Goal: Task Accomplishment & Management: Complete application form

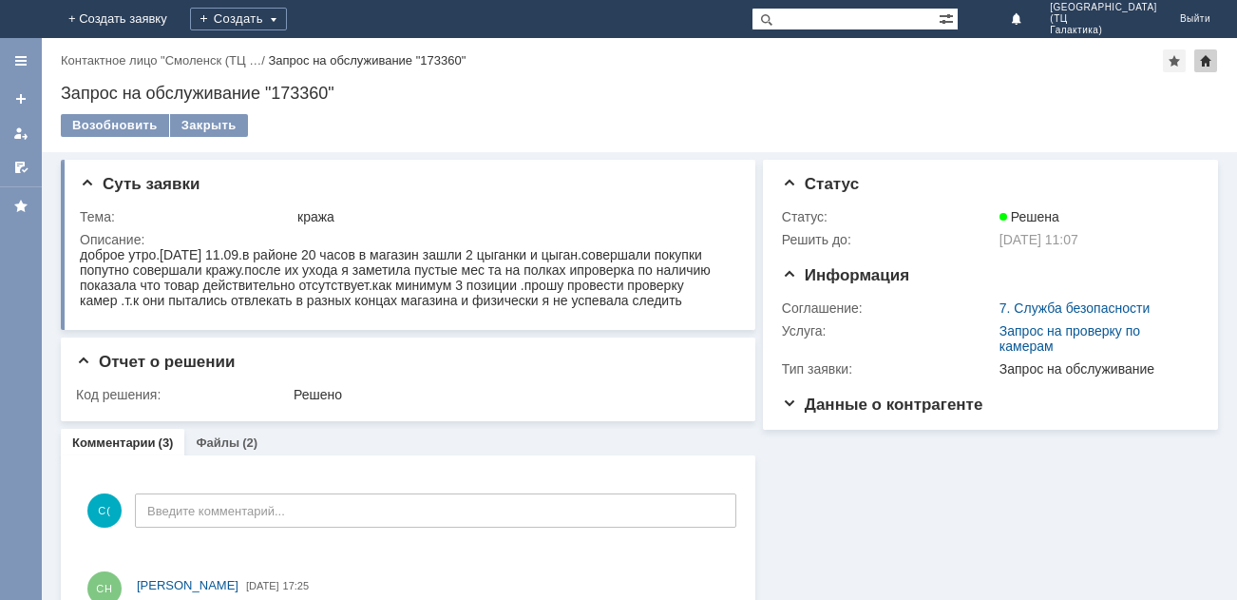
click at [1209, 57] on div at bounding box center [1205, 60] width 23 height 23
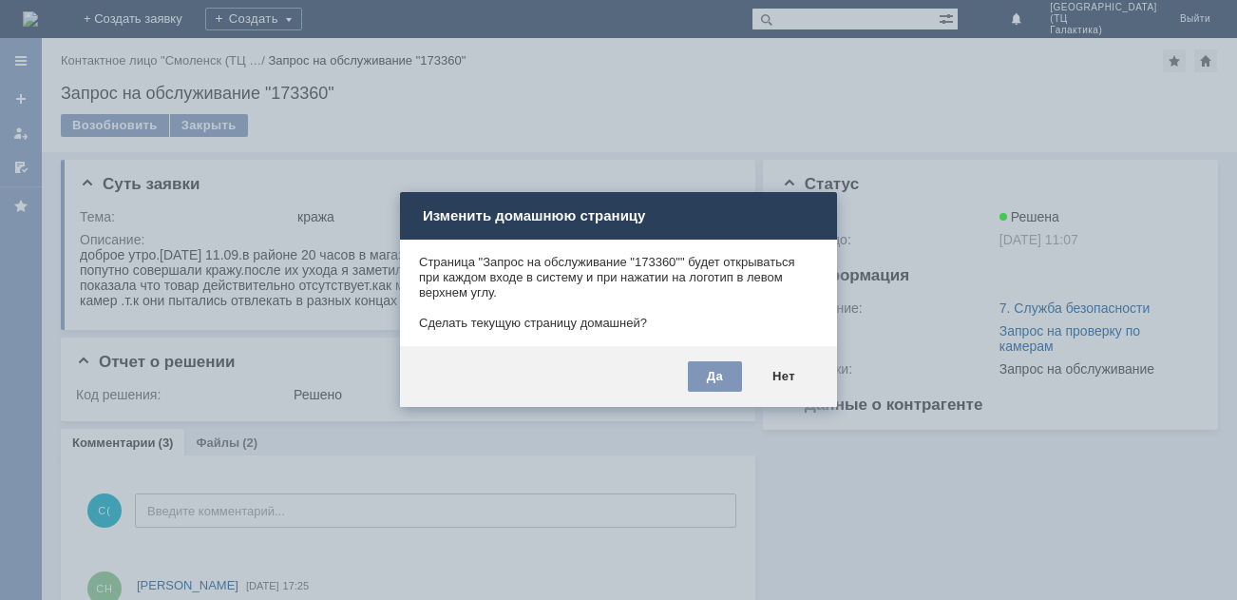
drag, startPoint x: 906, startPoint y: 501, endPoint x: 877, endPoint y: 496, distance: 29.8
click at [905, 499] on div at bounding box center [618, 300] width 1237 height 600
drag, startPoint x: 505, startPoint y: 72, endPoint x: 667, endPoint y: 281, distance: 264.8
click at [504, 72] on div at bounding box center [618, 300] width 1237 height 600
click at [795, 378] on div "Нет" at bounding box center [783, 376] width 61 height 30
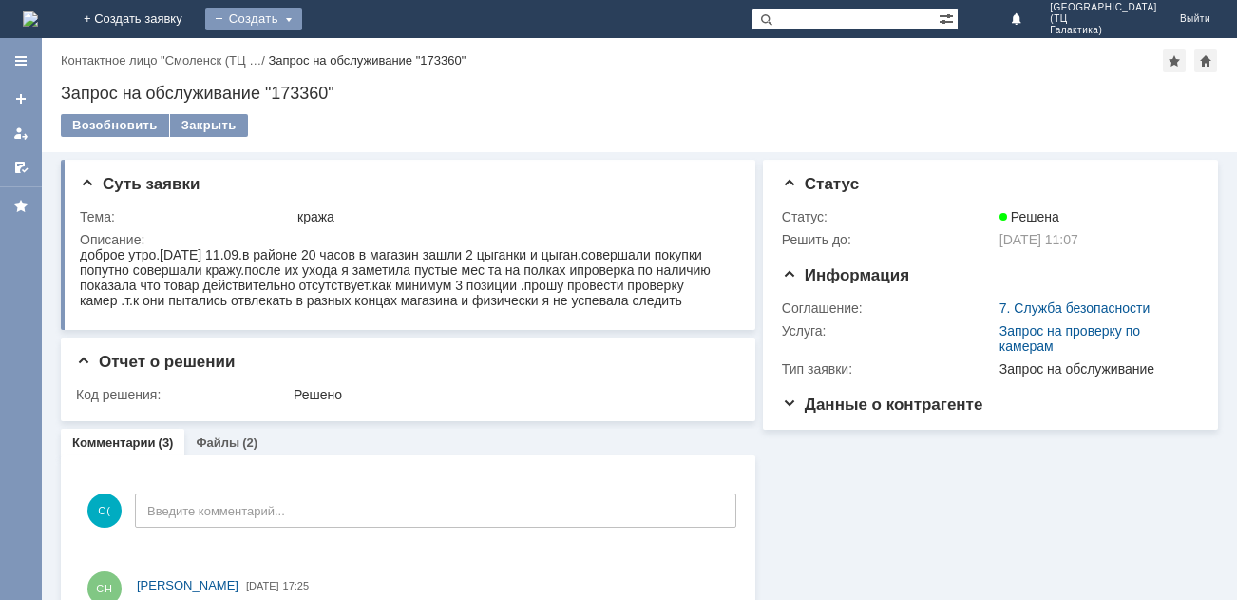
click at [302, 22] on div "Создать" at bounding box center [253, 19] width 97 height 23
click at [353, 62] on link "Заявка" at bounding box center [281, 57] width 144 height 23
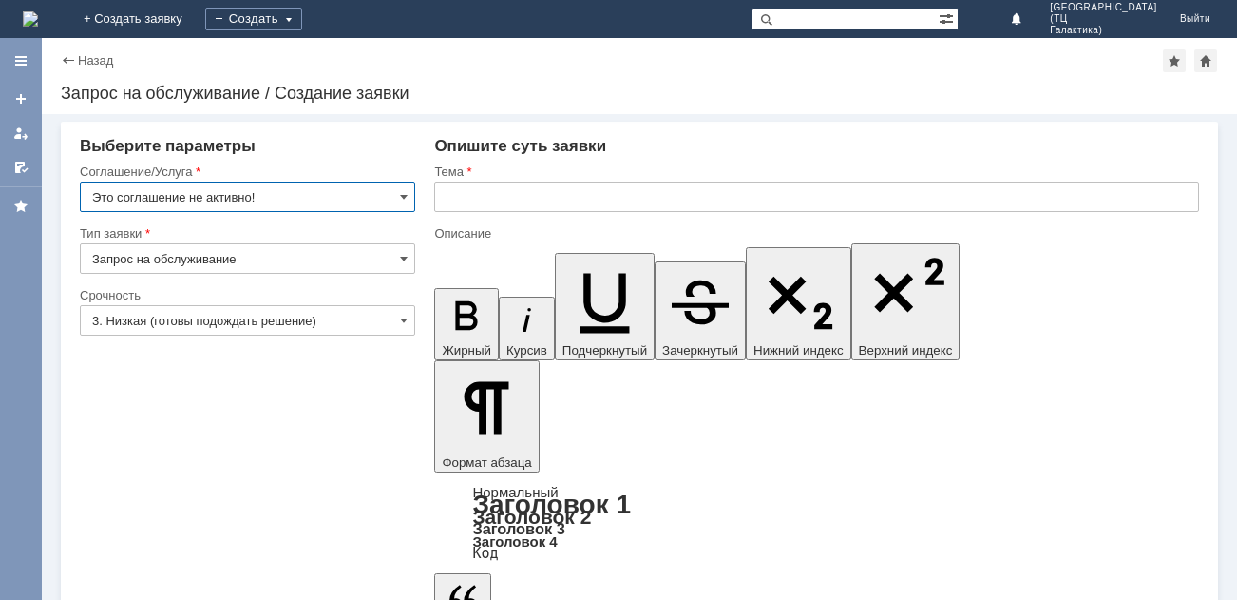
click at [391, 194] on input "Это соглашение не активно!" at bounding box center [247, 196] width 335 height 30
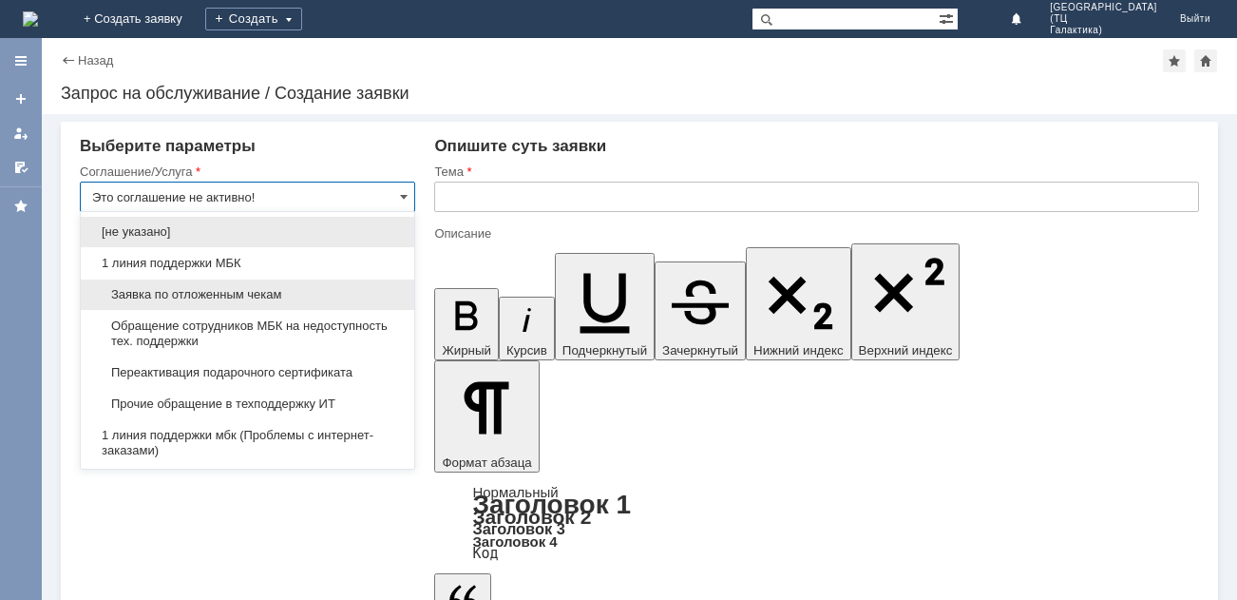
click at [286, 290] on span "Заявка по отложенным чекам" at bounding box center [247, 294] width 311 height 15
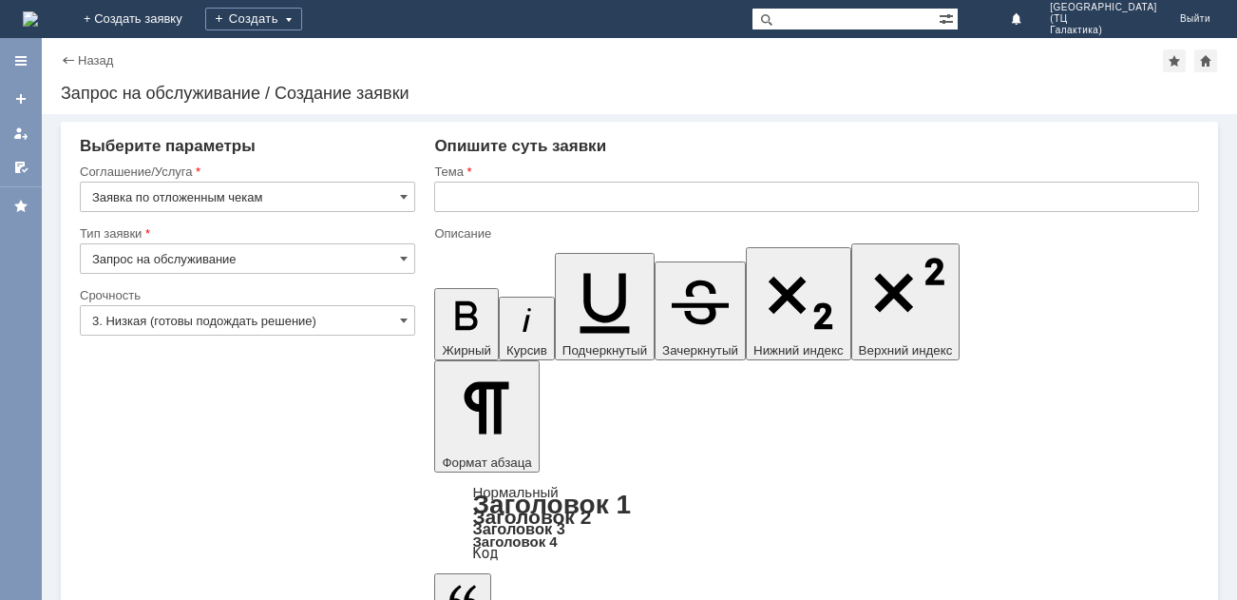
type input "Заявка по отложенным чекам"
click at [491, 200] on input "text" at bounding box center [816, 196] width 765 height 30
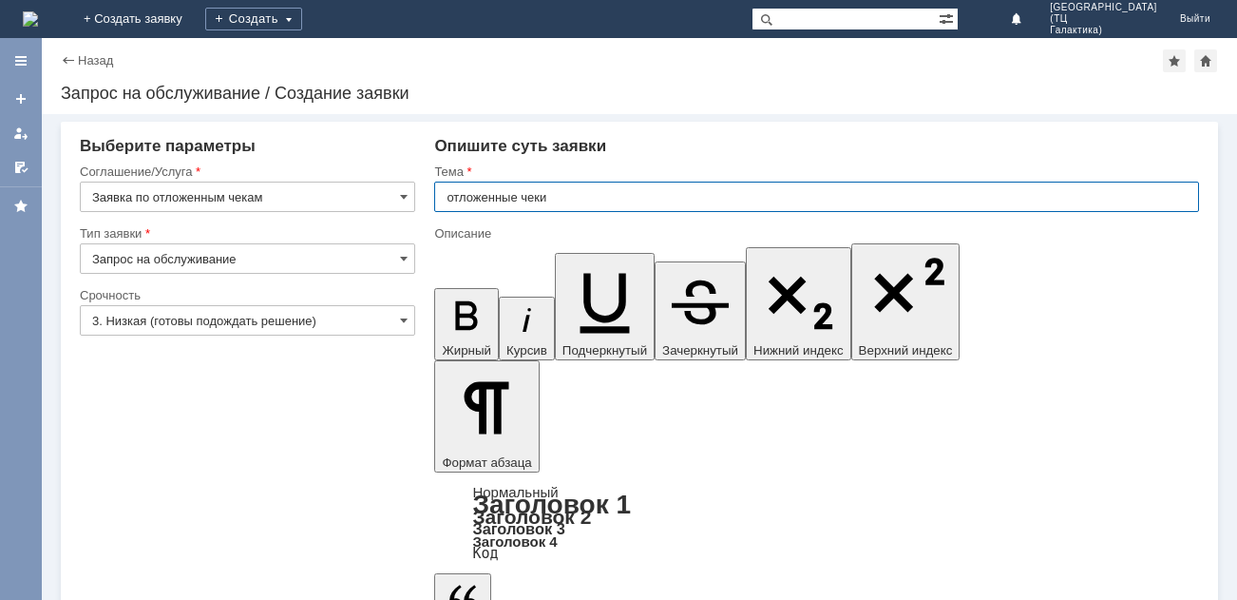
type input "отложенные чеки"
drag, startPoint x: 481, startPoint y: 5049, endPoint x: 456, endPoint y: 5046, distance: 24.9
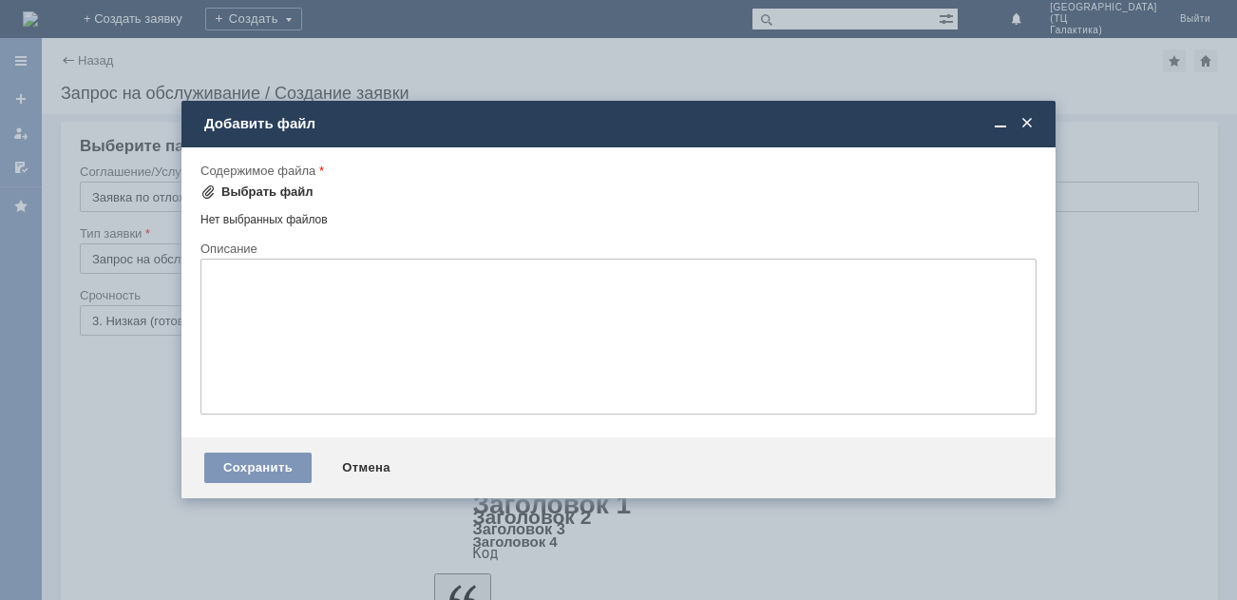
click at [251, 185] on div "Выбрать файл" at bounding box center [267, 191] width 92 height 15
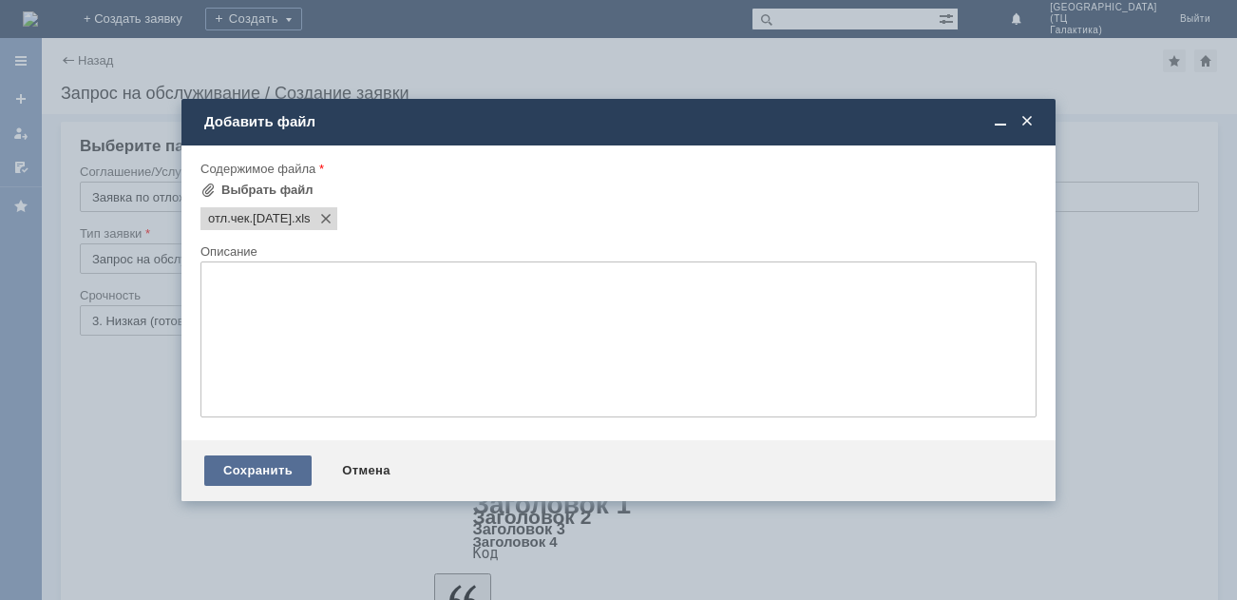
click at [285, 474] on div "Сохранить" at bounding box center [257, 470] width 107 height 30
